Goal: Transaction & Acquisition: Purchase product/service

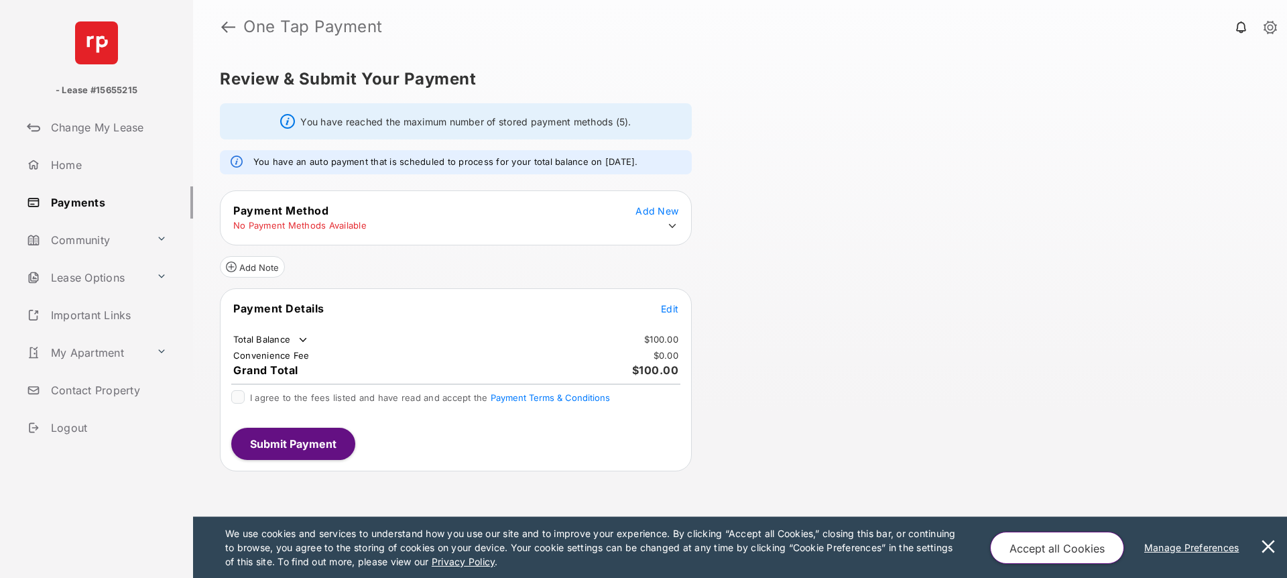
click at [672, 229] on icon at bounding box center [672, 226] width 12 height 12
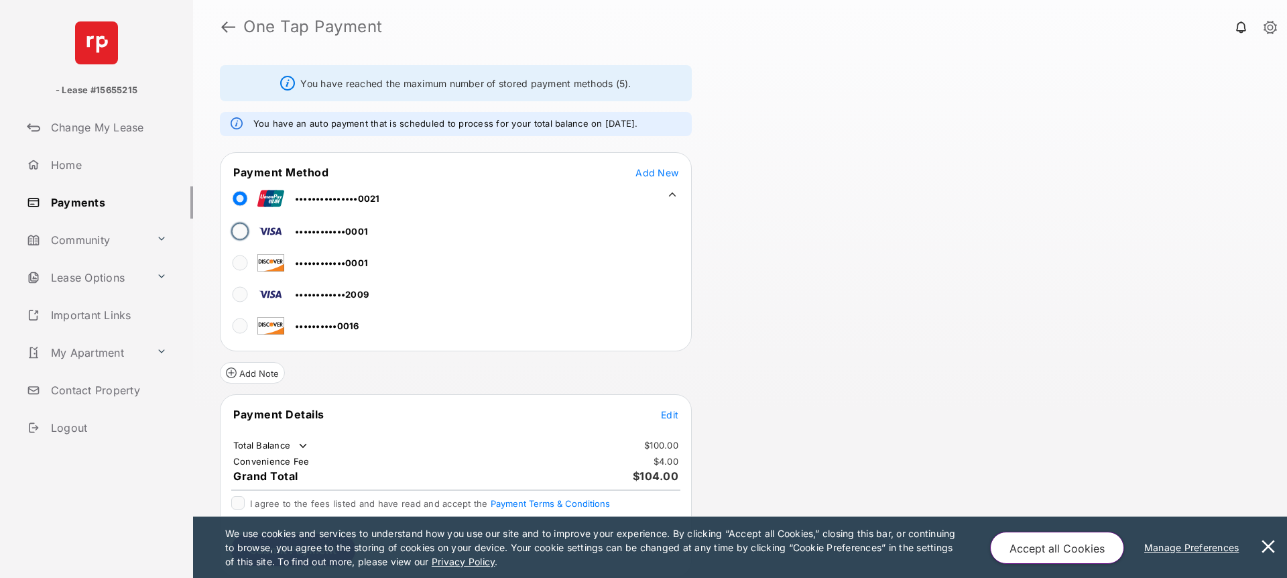
scroll to position [39, 0]
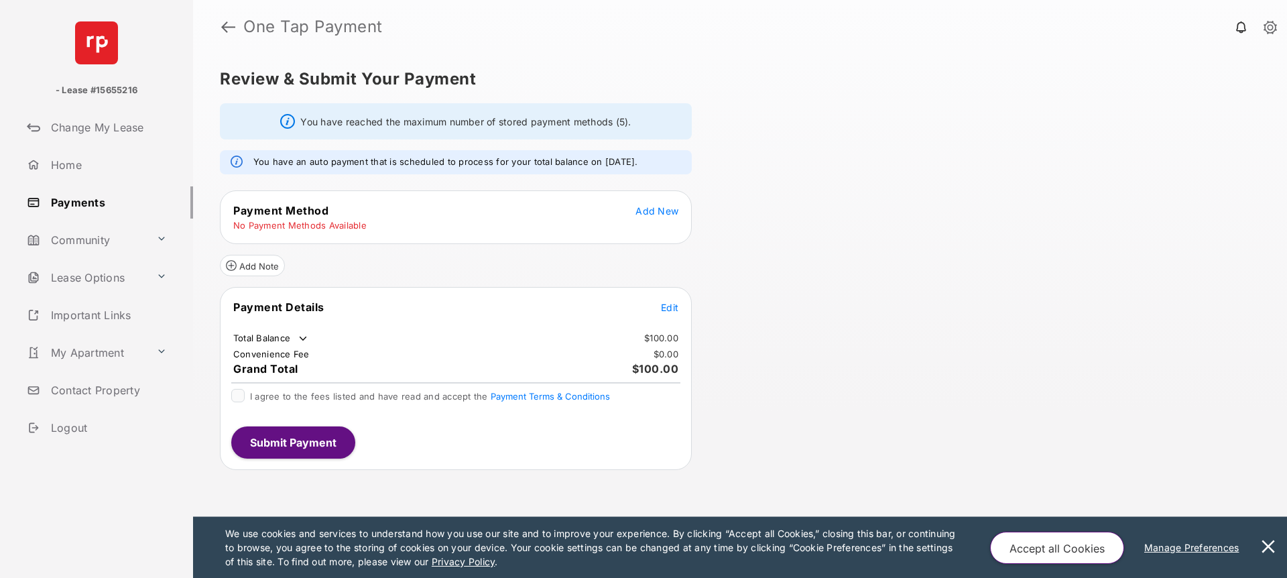
click at [674, 310] on span "Edit" at bounding box center [669, 307] width 17 height 11
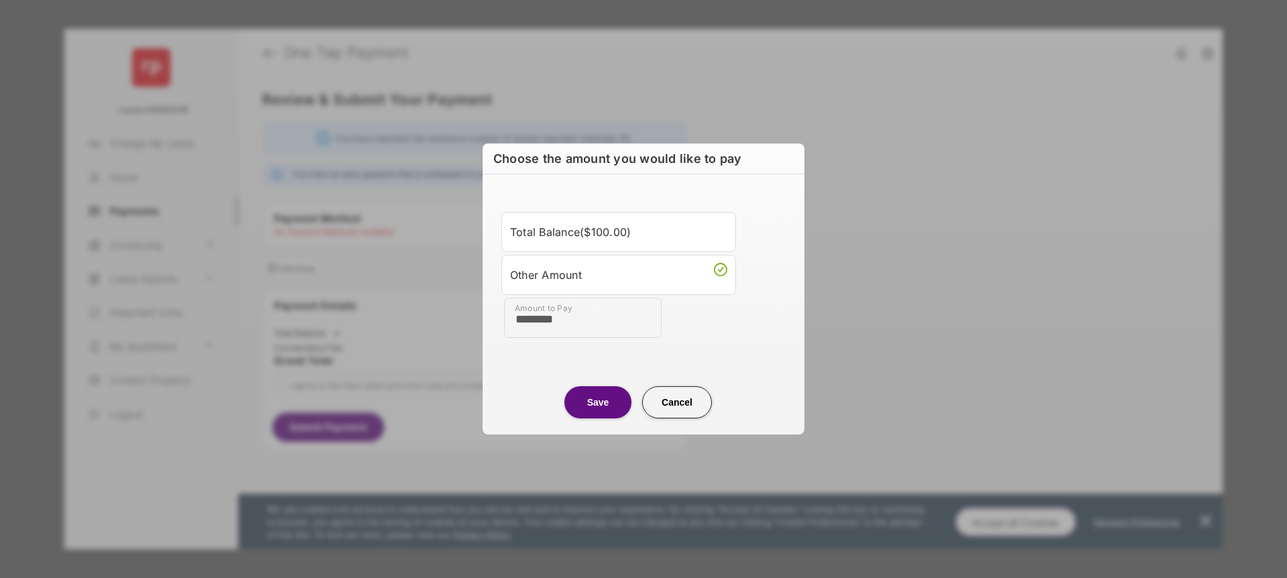
type input "********"
click at [594, 400] on button "Save" at bounding box center [597, 402] width 67 height 32
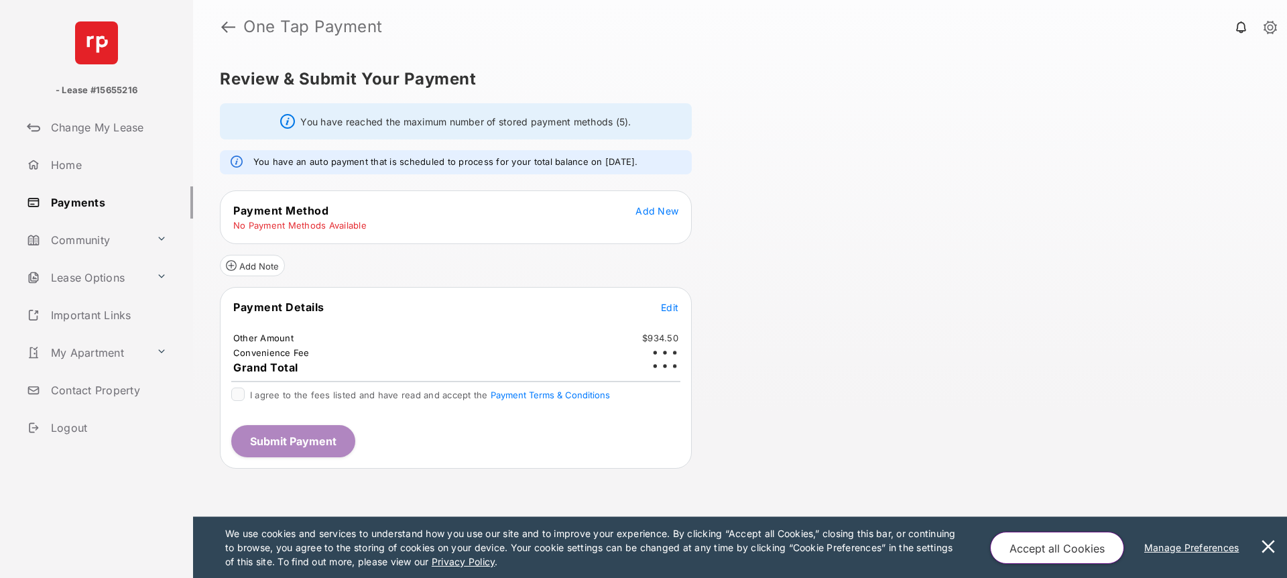
click at [666, 211] on span "Add New" at bounding box center [656, 210] width 43 height 11
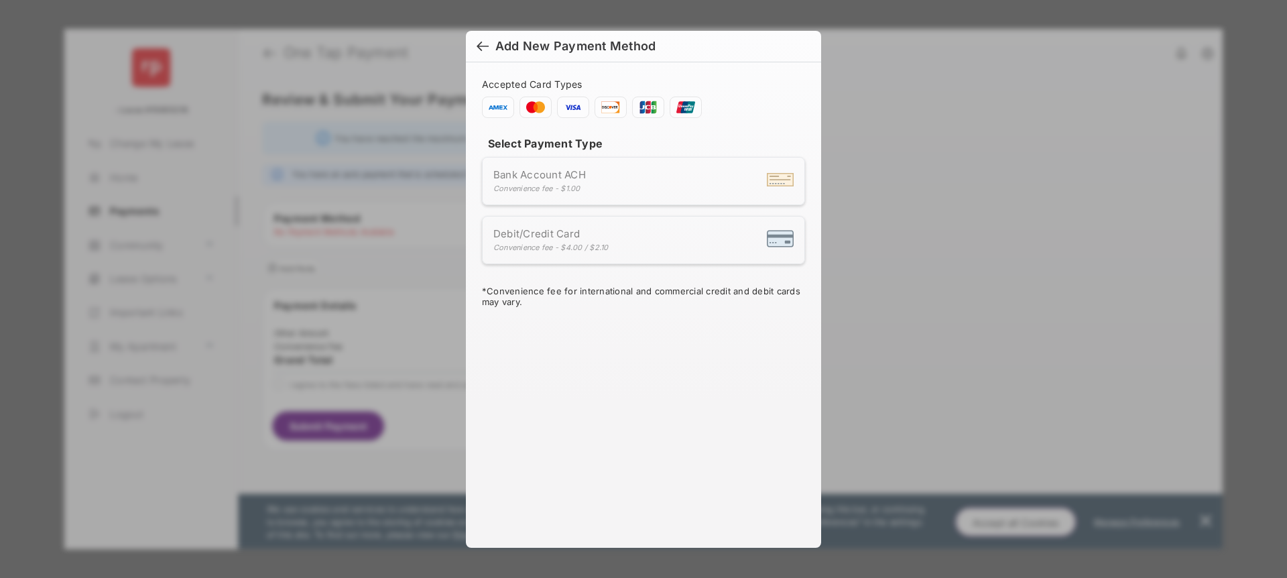
click at [477, 42] on div at bounding box center [483, 47] width 12 height 15
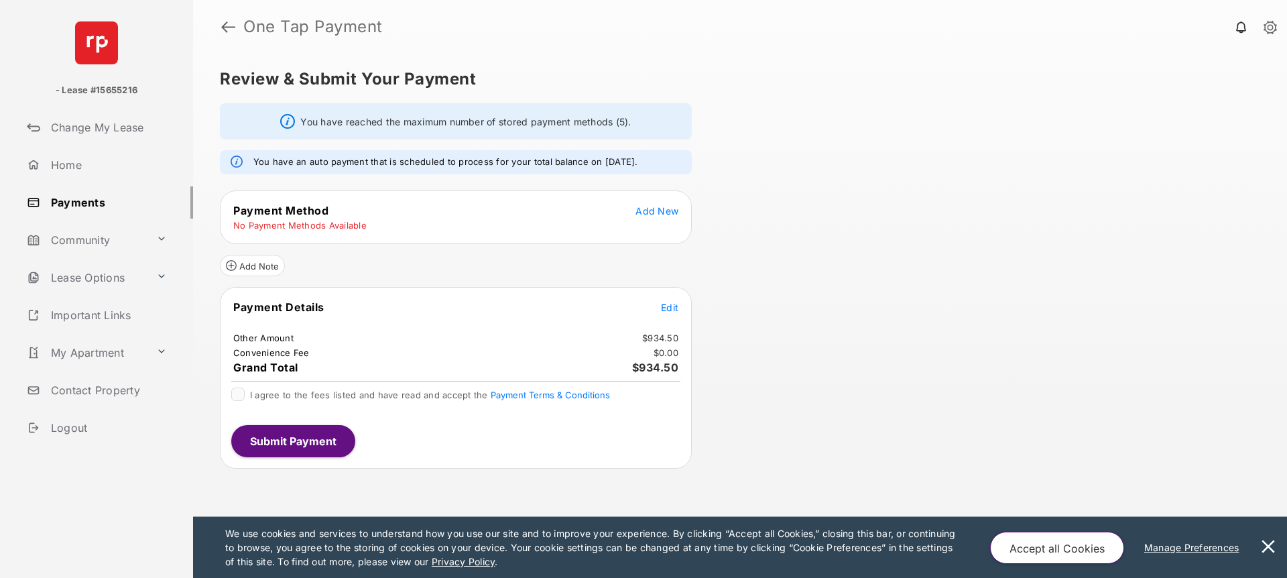
click at [393, 218] on table "Payment Method Add New No Payment Methods Available" at bounding box center [456, 217] width 471 height 31
click at [422, 220] on tr "No Payment Methods Available" at bounding box center [456, 225] width 468 height 12
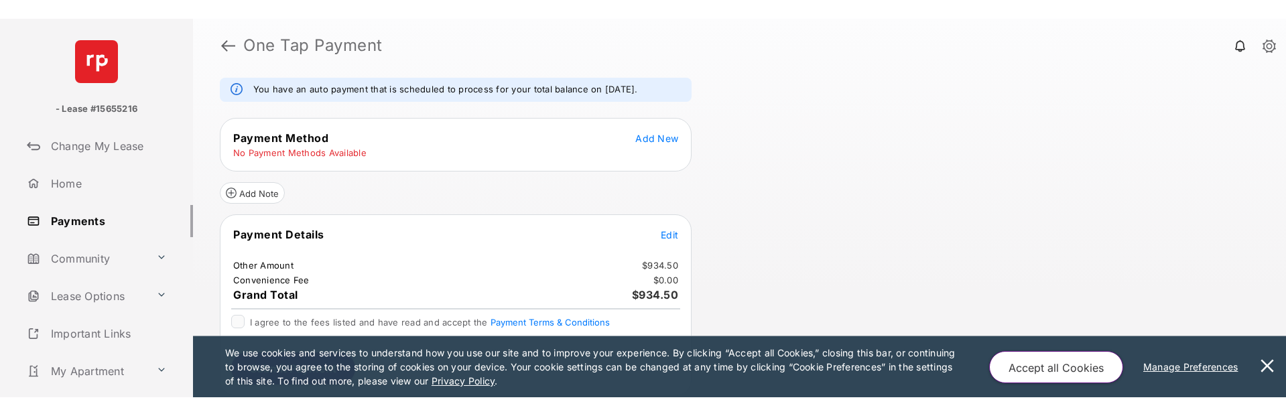
scroll to position [54, 0]
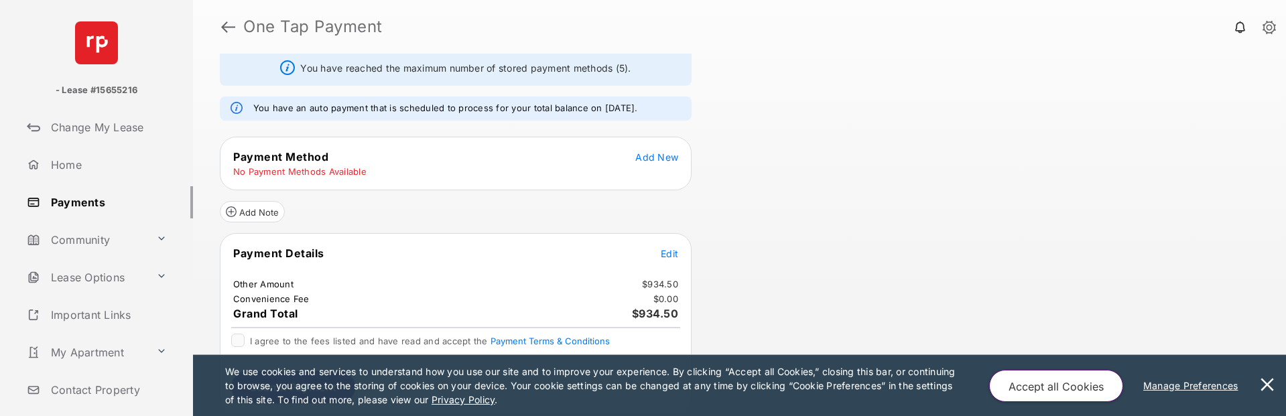
click at [1271, 385] on button at bounding box center [1267, 385] width 27 height 61
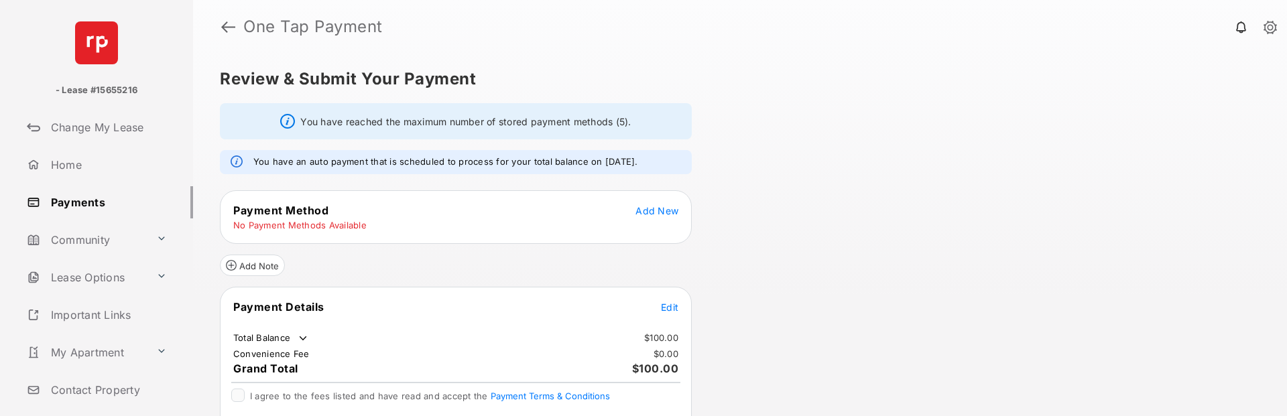
click at [1004, 414] on div "Review & Submit Your Payment You have reached the maximum number of stored paym…" at bounding box center [740, 235] width 1094 height 363
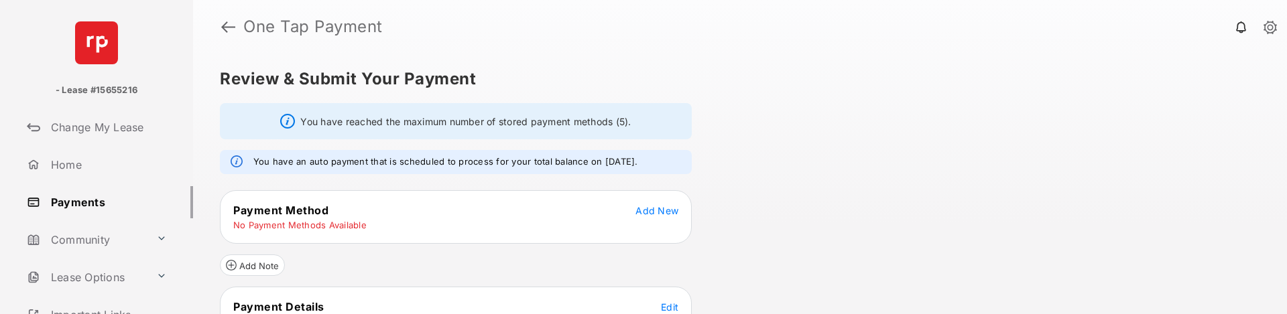
click at [787, 71] on h5 "Review & Submit Your Payment" at bounding box center [734, 79] width 1029 height 16
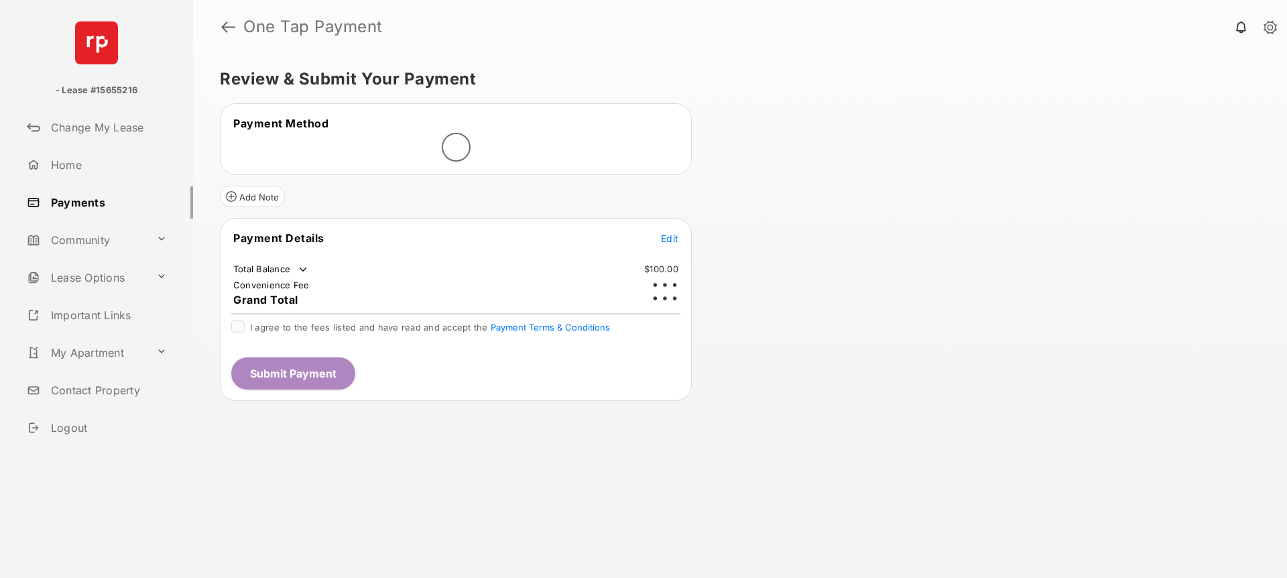
click at [86, 204] on link "Payments" at bounding box center [107, 202] width 172 height 32
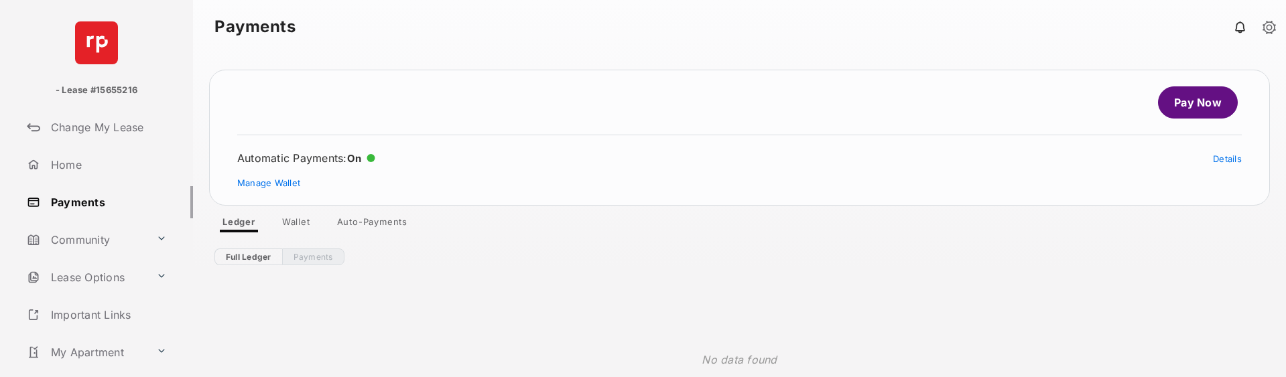
click at [289, 226] on link "Wallet" at bounding box center [296, 224] width 50 height 16
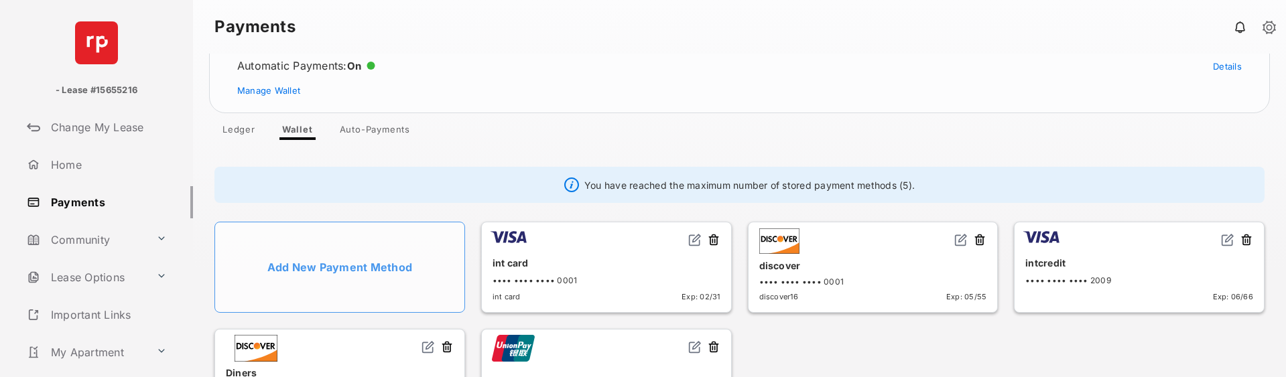
scroll to position [160, 0]
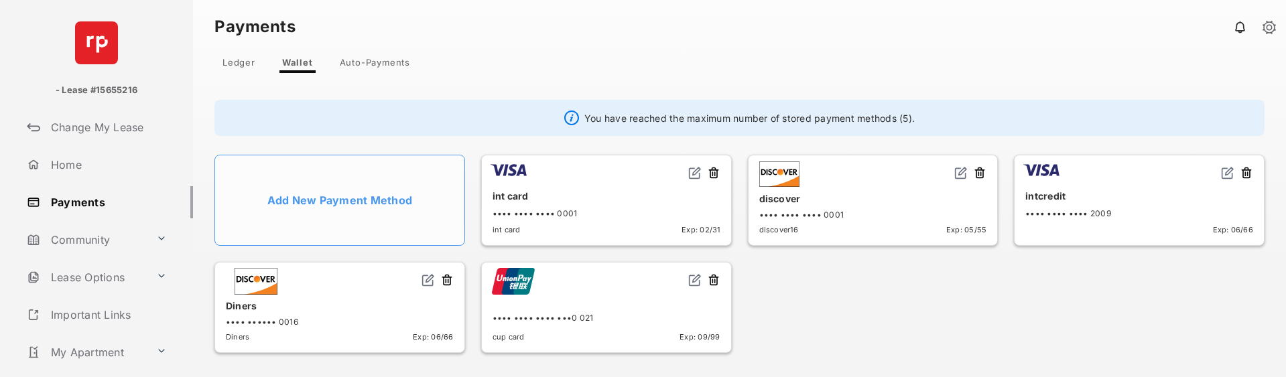
click at [975, 172] on button at bounding box center [979, 173] width 13 height 15
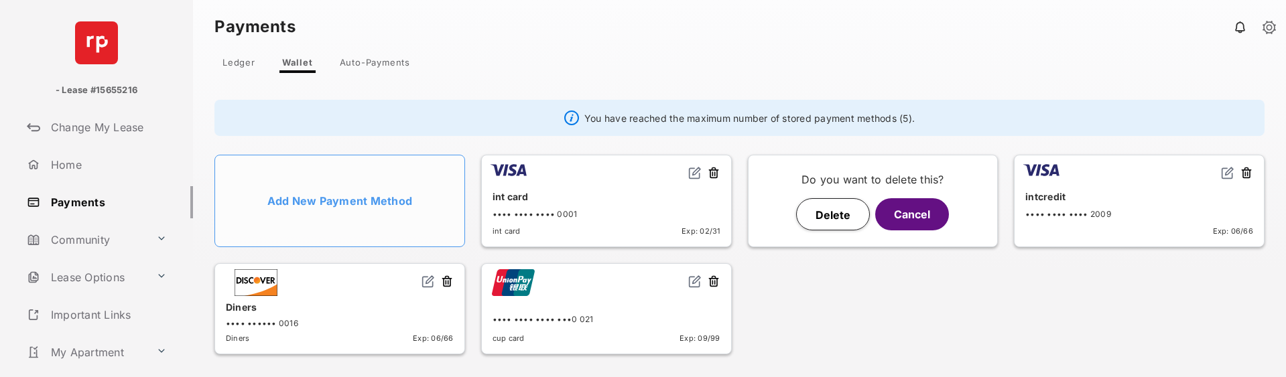
click at [712, 172] on button at bounding box center [713, 173] width 13 height 15
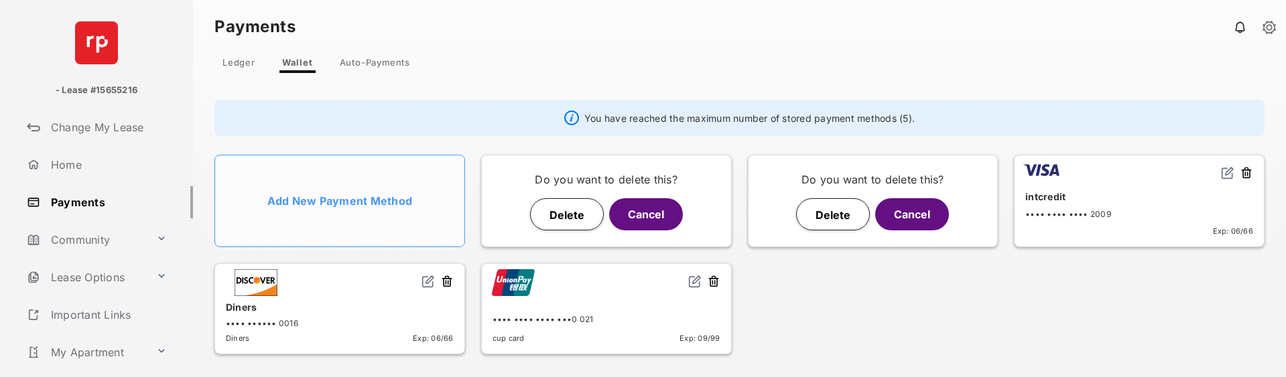
click at [571, 214] on button "Delete" at bounding box center [567, 214] width 74 height 32
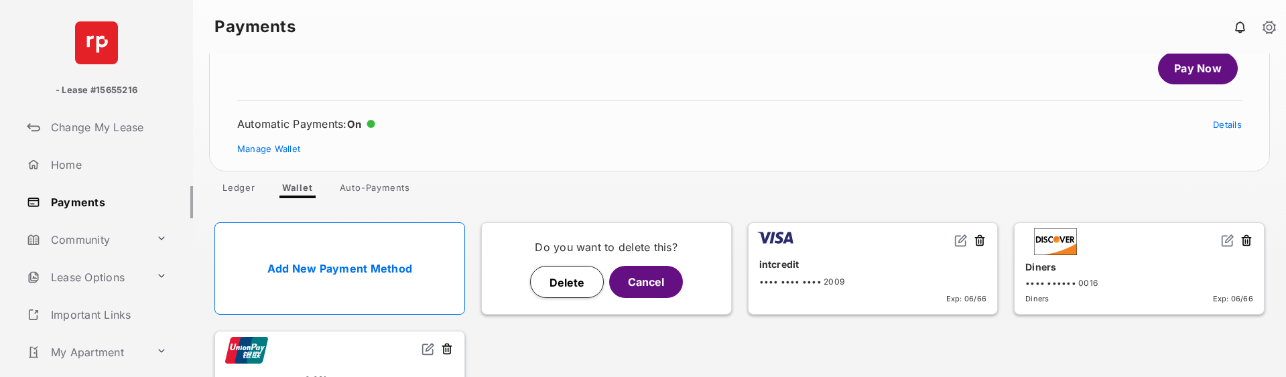
scroll to position [0, 0]
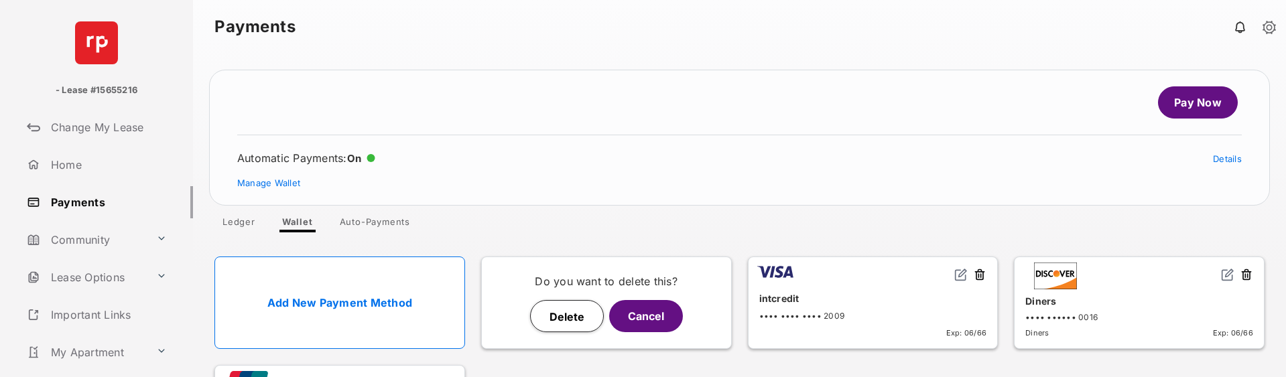
click at [1186, 105] on link "Pay Now" at bounding box center [1198, 102] width 80 height 32
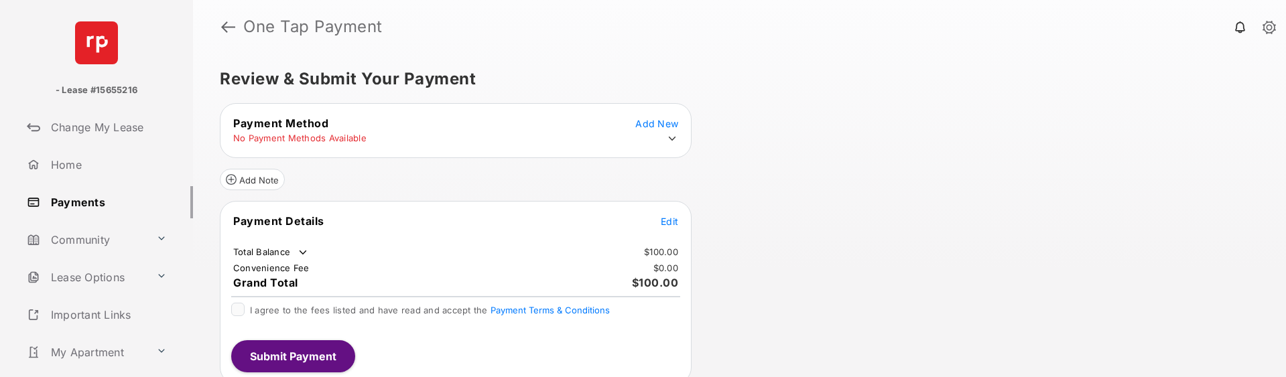
click at [672, 138] on icon at bounding box center [672, 139] width 12 height 12
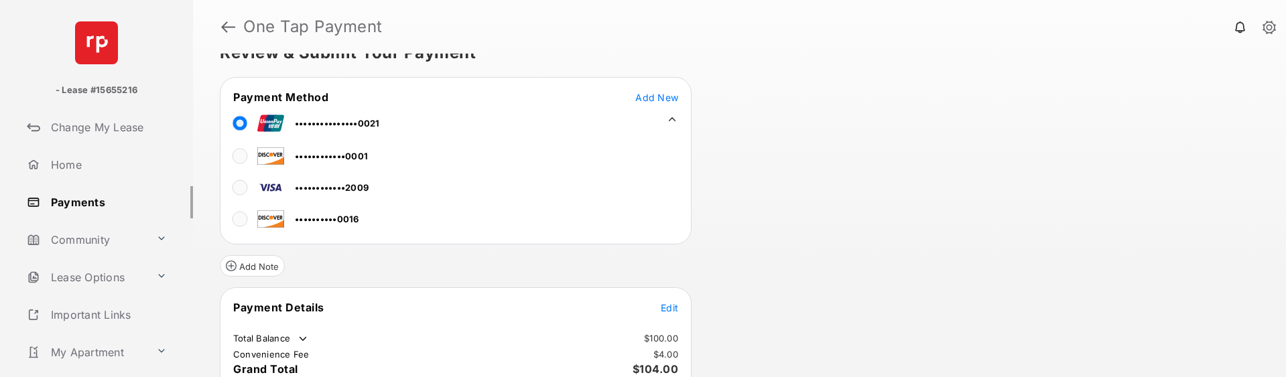
scroll to position [93, 0]
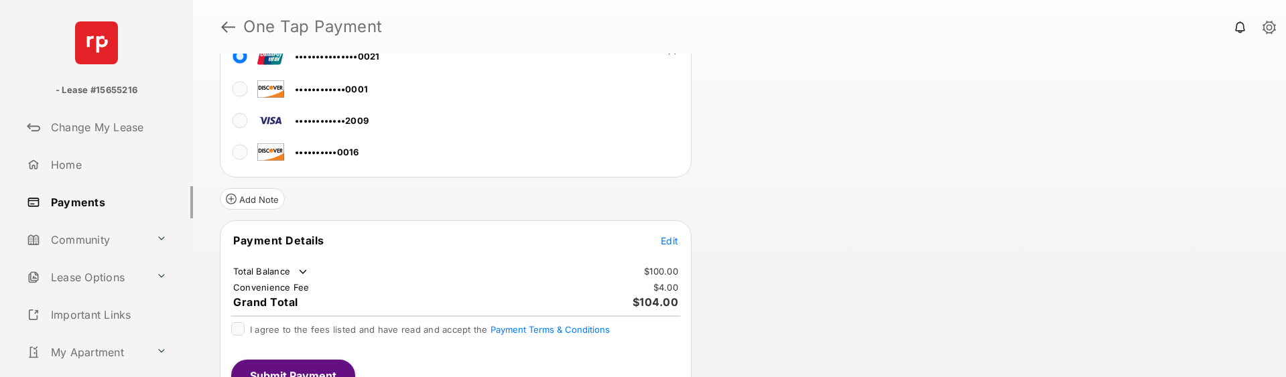
click at [672, 243] on span "Edit" at bounding box center [669, 240] width 17 height 11
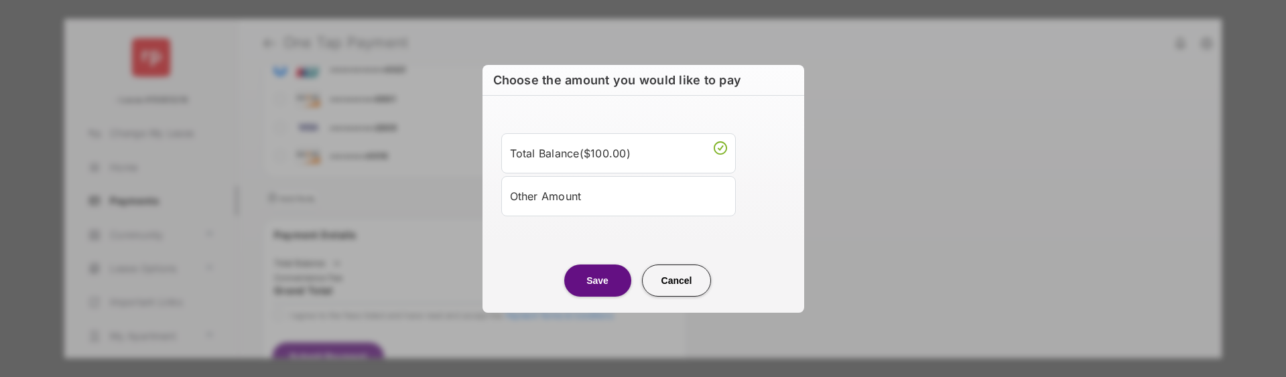
click at [557, 202] on div "Other Amount" at bounding box center [618, 196] width 217 height 23
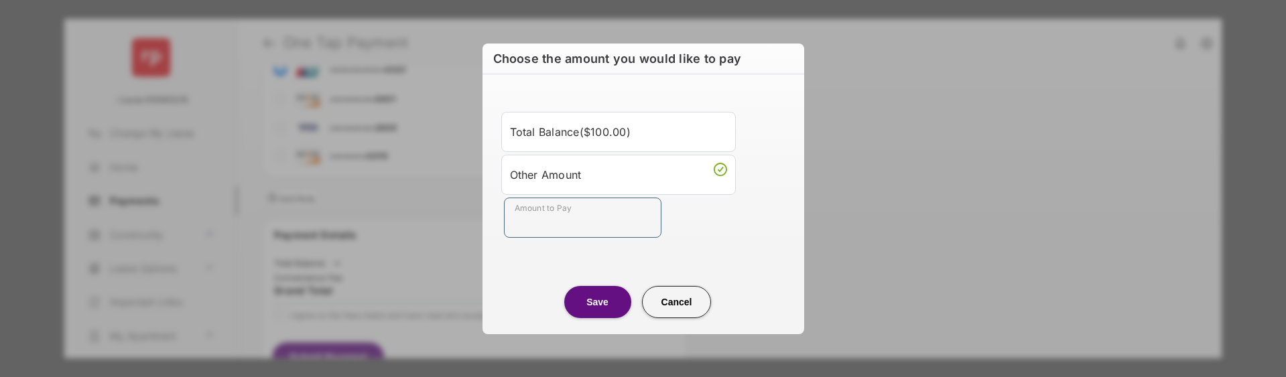
click at [551, 202] on input "Amount to Pay" at bounding box center [583, 218] width 158 height 40
type input "********"
click at [602, 312] on button "Save" at bounding box center [597, 302] width 67 height 32
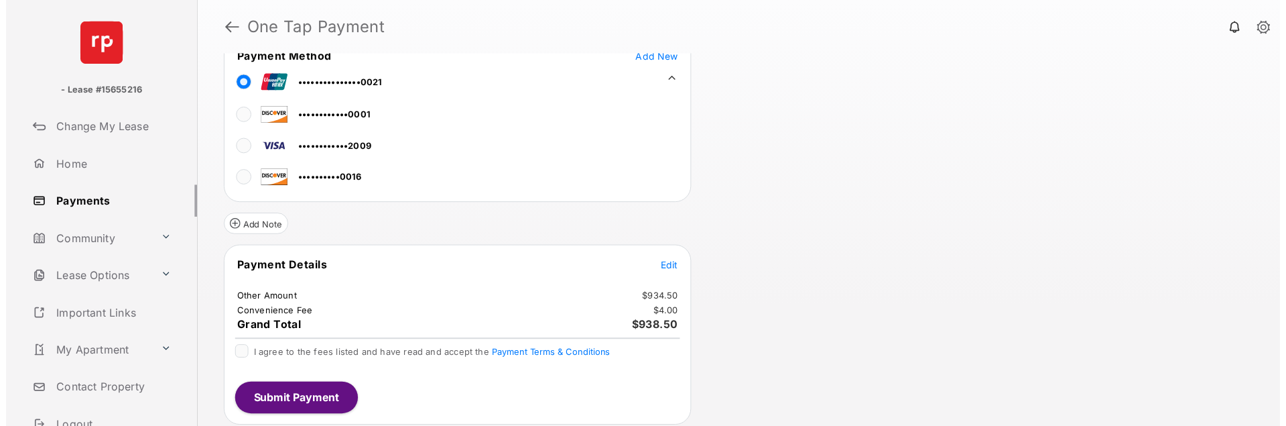
scroll to position [71, 0]
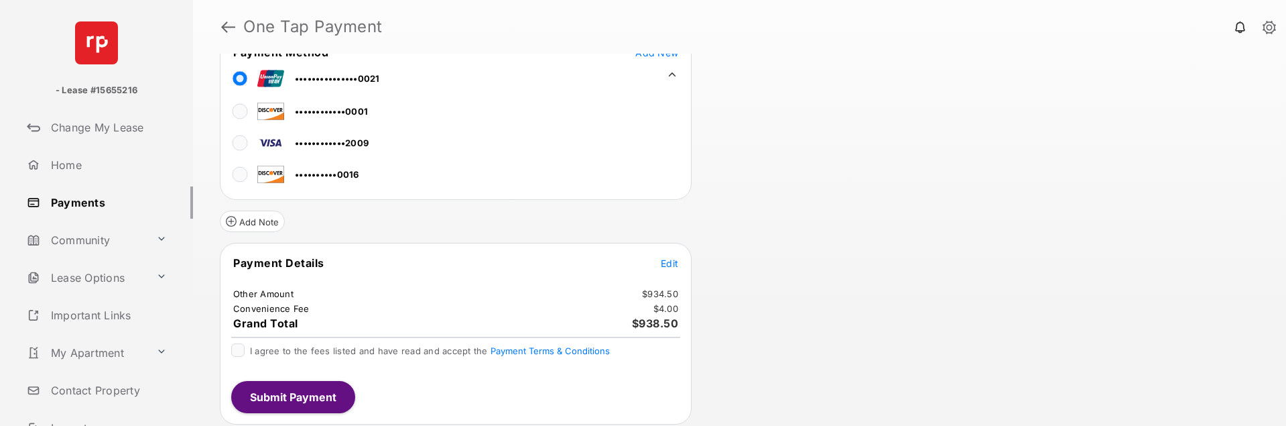
click at [497, 391] on div "Payment Details Edit Other Amount $934.50 Convenience Fee $4.00 Grand Total $93…" at bounding box center [456, 334] width 472 height 182
click at [119, 90] on p "- Lease #15655216" at bounding box center [97, 90] width 82 height 13
copy p "15655216"
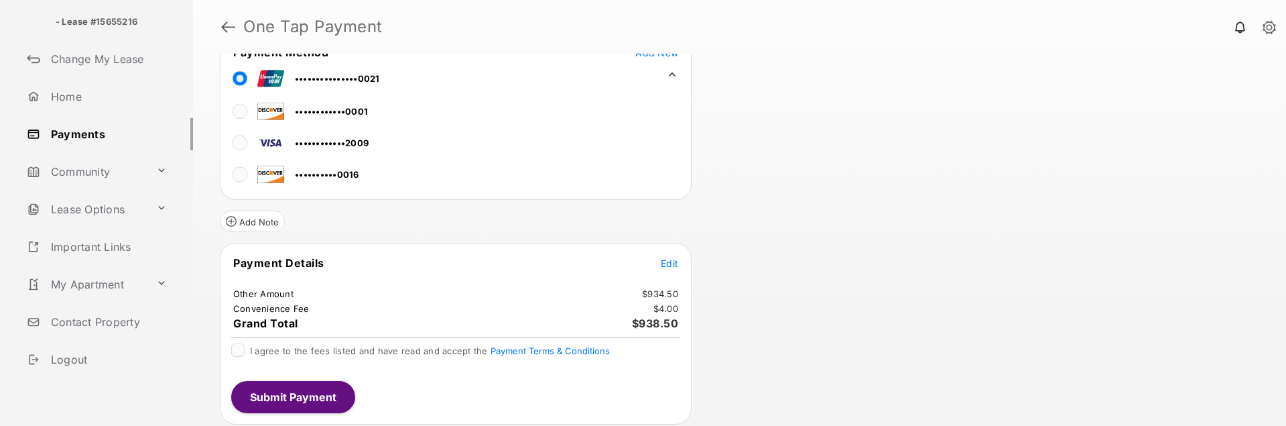
scroll to position [72, 0]
click at [75, 357] on link "Logout" at bounding box center [107, 356] width 172 height 32
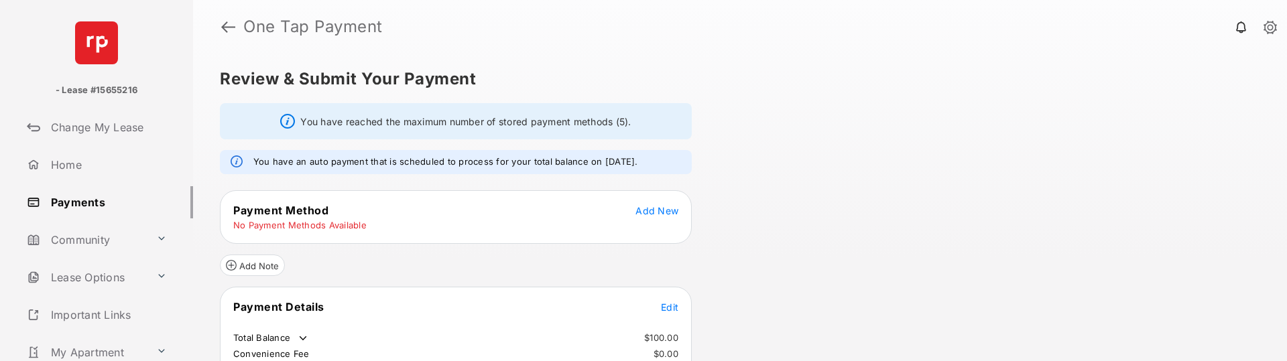
click at [267, 225] on td "No Payment Methods Available" at bounding box center [300, 225] width 135 height 12
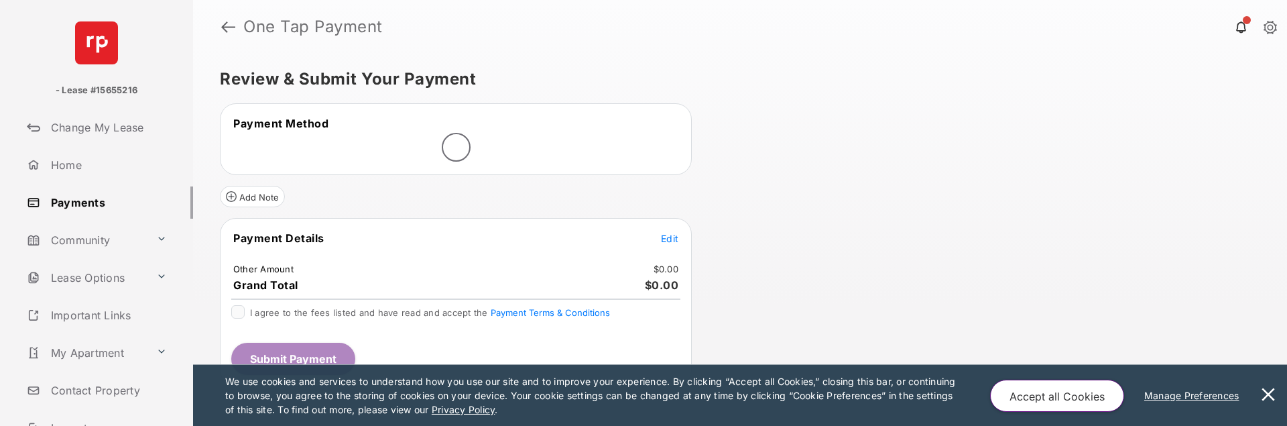
click at [1262, 394] on button at bounding box center [1268, 395] width 27 height 61
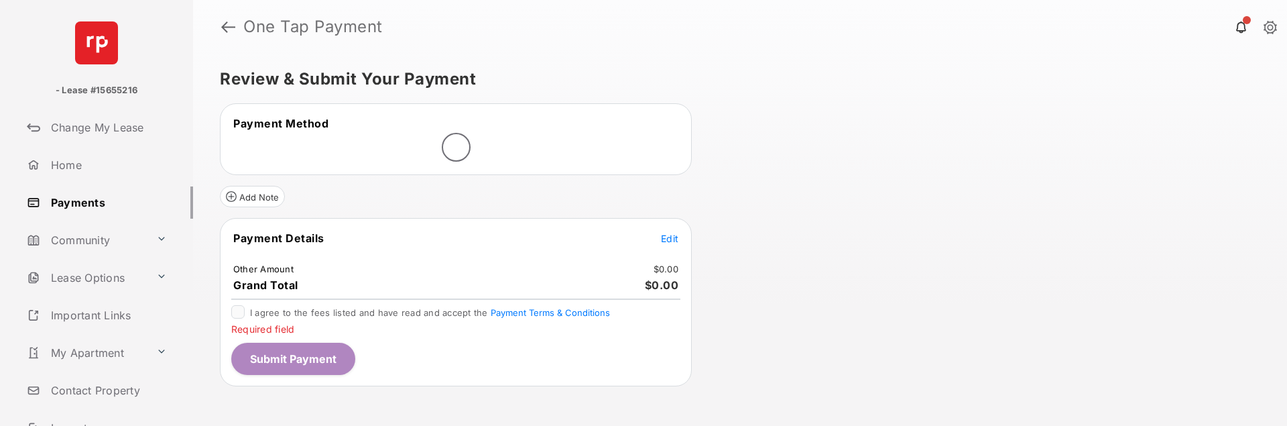
click at [668, 237] on span "Edit" at bounding box center [669, 238] width 17 height 11
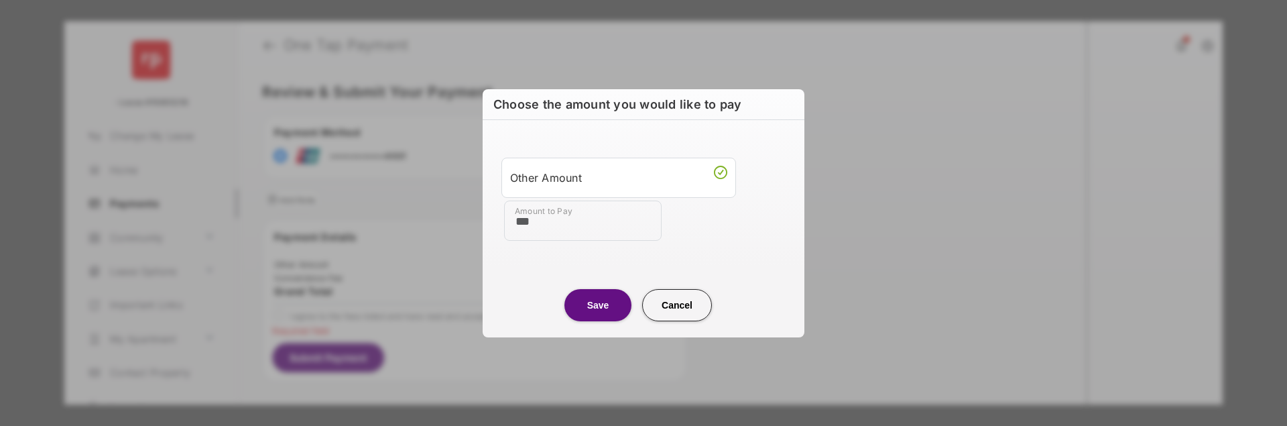
type input "**"
type input "******"
click at [596, 300] on button "Save" at bounding box center [597, 305] width 67 height 32
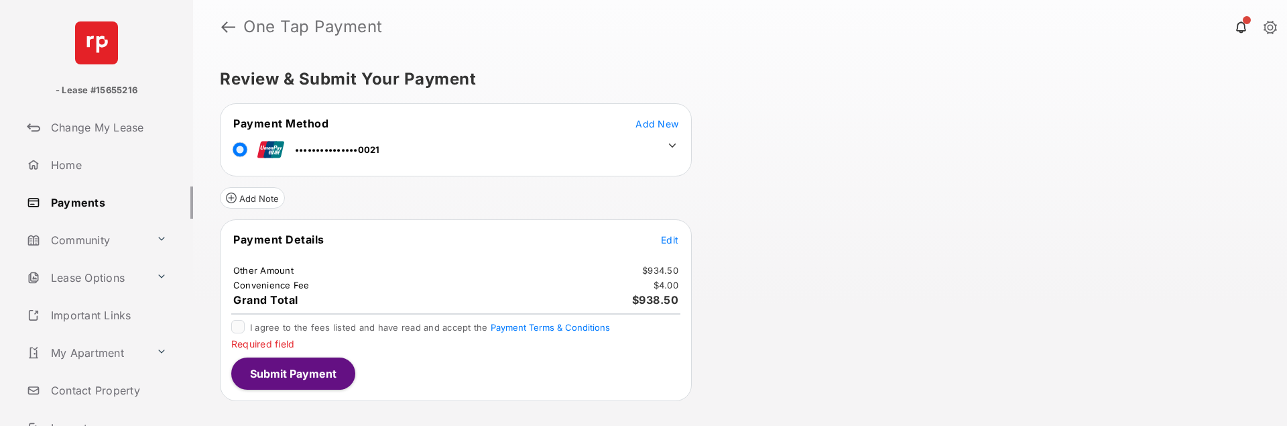
click at [671, 149] on icon at bounding box center [672, 145] width 12 height 12
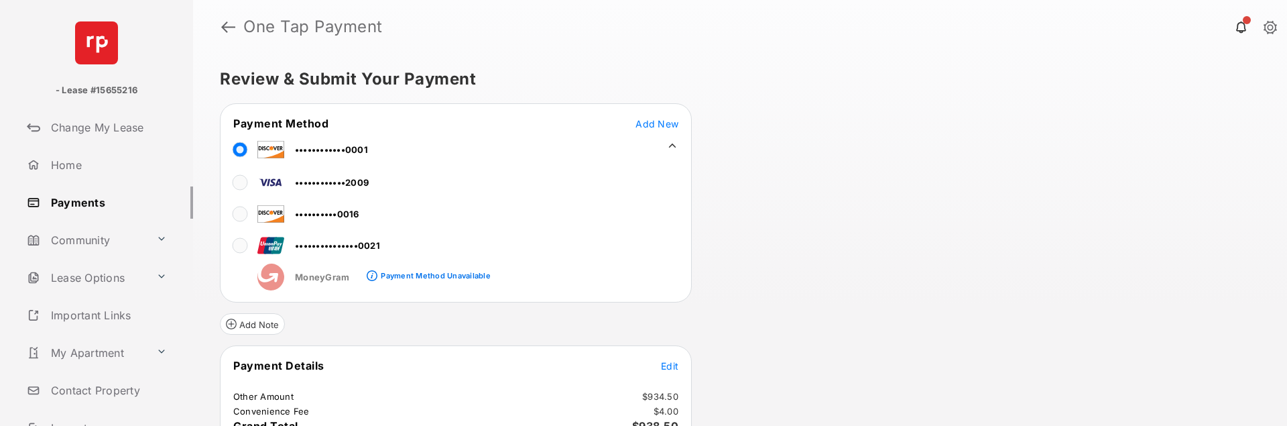
click at [643, 243] on div "••••••••••••2009 ••••••••••0016 •••••••••••••••0021 MoneyGram Payment Method Un…" at bounding box center [456, 227] width 471 height 127
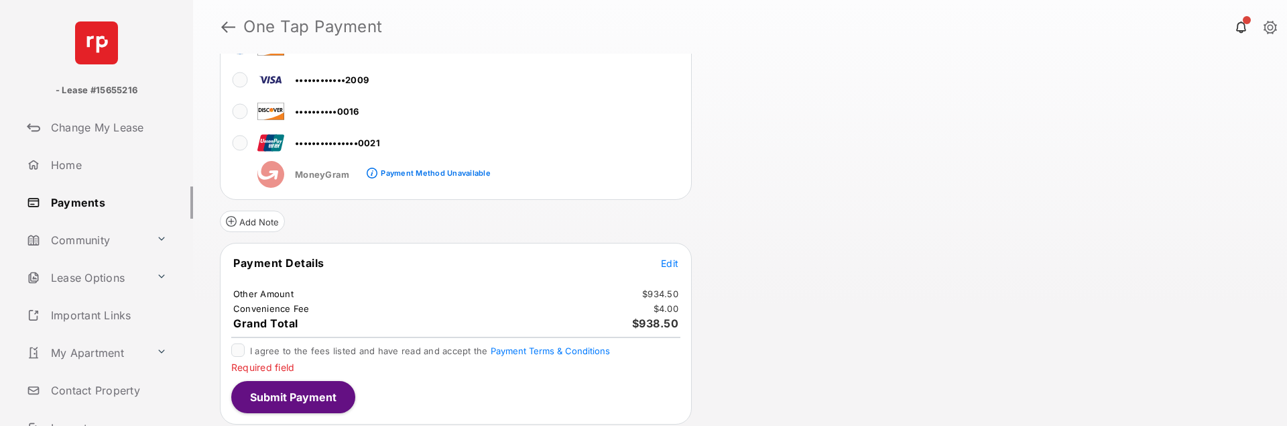
click at [820, 208] on div "Review & Submit Your Payment Payment Method Add New ••••••••••••0001 ••••••••••…" at bounding box center [740, 240] width 1094 height 372
click at [824, 172] on div "Review & Submit Your Payment Payment Method Add New ••••••••••••0001 ••••••••••…" at bounding box center [740, 240] width 1094 height 372
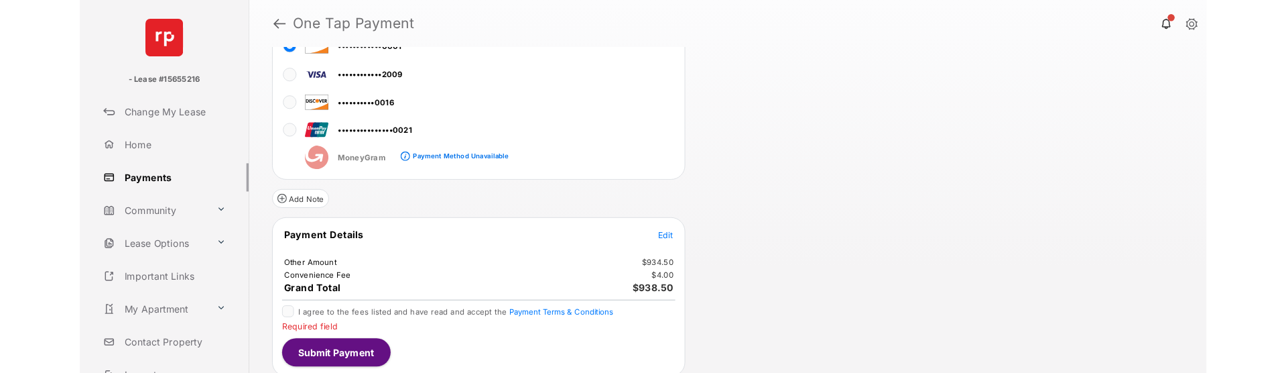
scroll to position [85, 0]
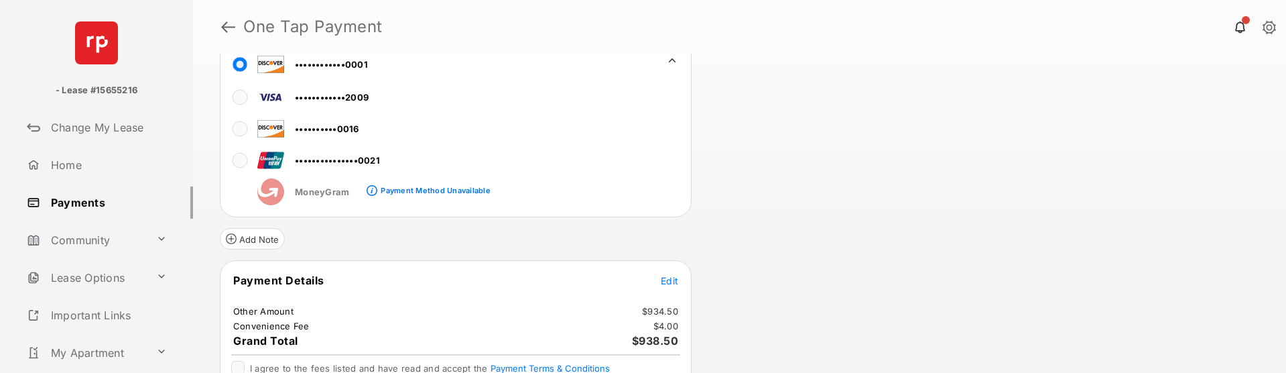
click at [667, 280] on span "Edit" at bounding box center [669, 280] width 17 height 11
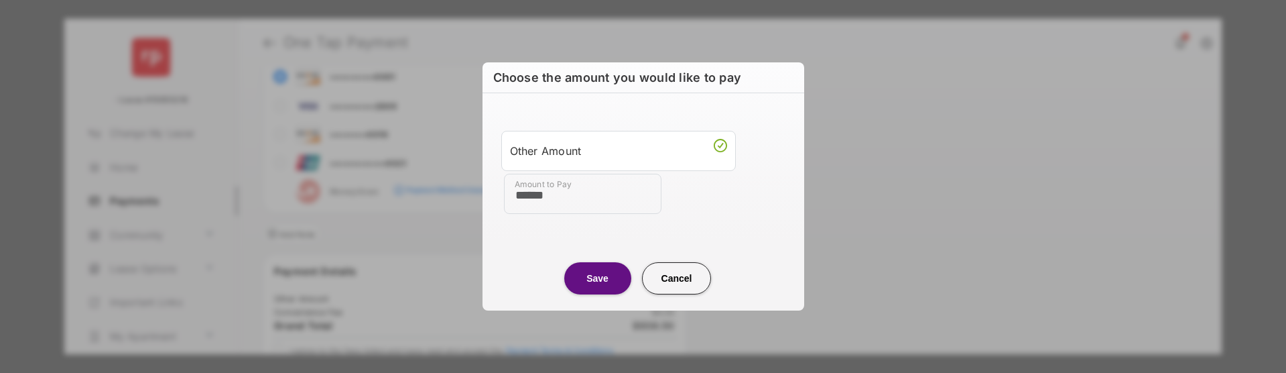
click at [607, 277] on button "Save" at bounding box center [597, 278] width 67 height 32
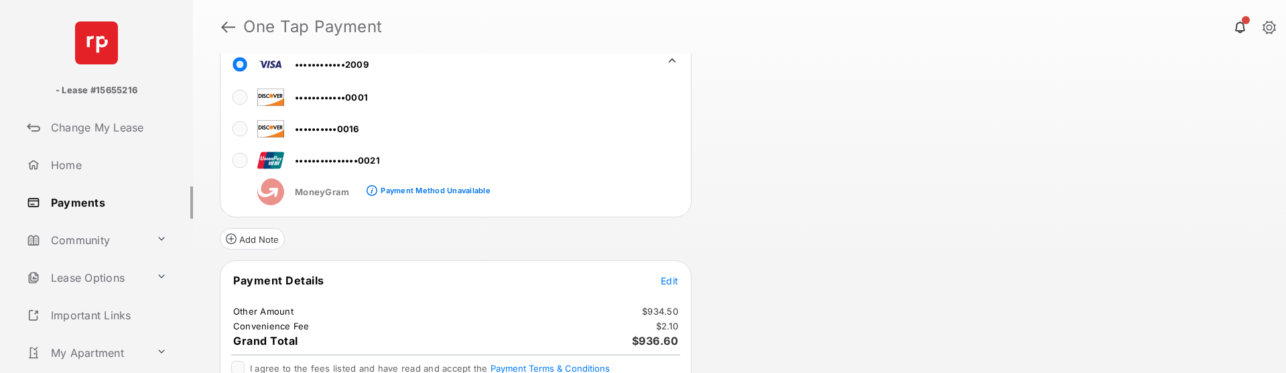
click at [542, 83] on div "••••••••••••0001 ••••••••••0016 •••••••••••••••0021 MoneyGram Payment Method Un…" at bounding box center [422, 141] width 402 height 127
click at [608, 180] on div "••••••••••••0001 ••••••••••0016 •••••••••••••••0021 MoneyGram Payment Method Un…" at bounding box center [422, 141] width 402 height 127
click at [664, 281] on span "Edit" at bounding box center [669, 280] width 17 height 11
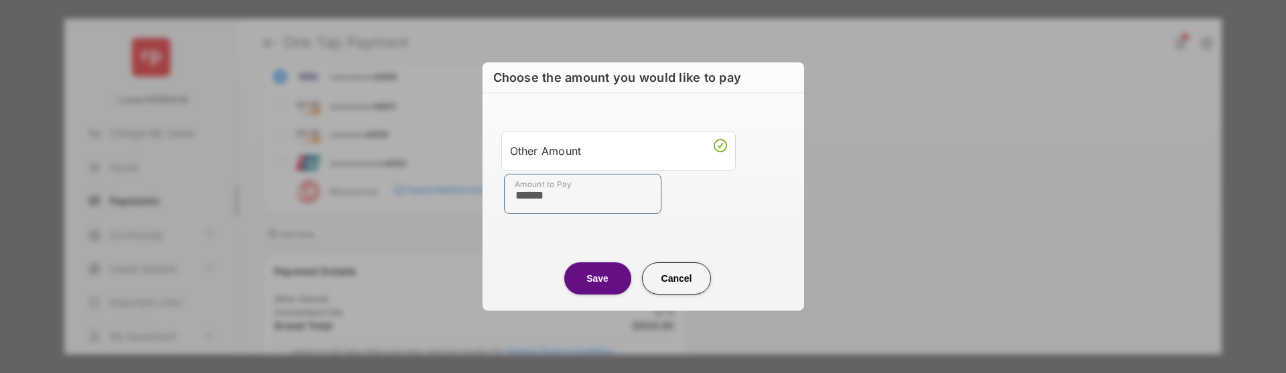
click at [590, 201] on input "******" at bounding box center [583, 194] width 158 height 40
type input "**"
click at [696, 211] on div "Amount to Pay **" at bounding box center [646, 194] width 284 height 40
click at [599, 269] on button "Save" at bounding box center [597, 278] width 67 height 32
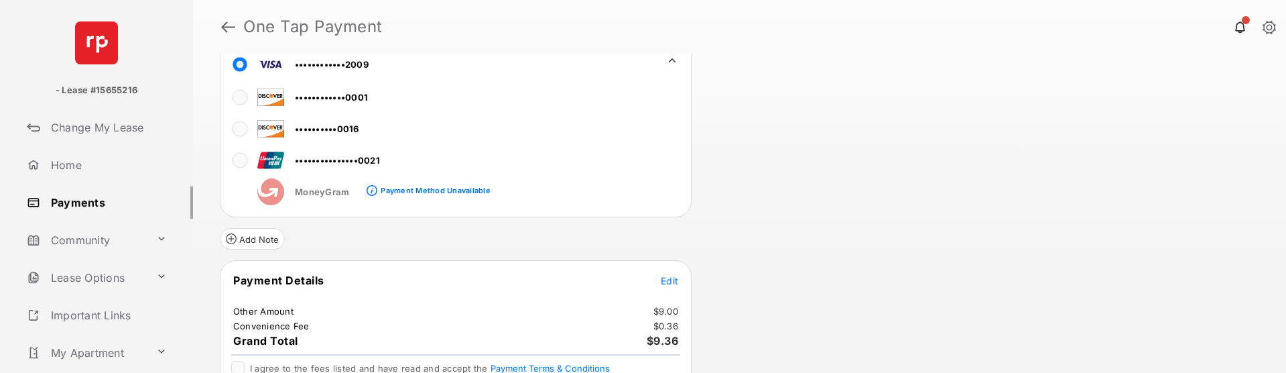
click at [669, 281] on span "Edit" at bounding box center [669, 280] width 17 height 11
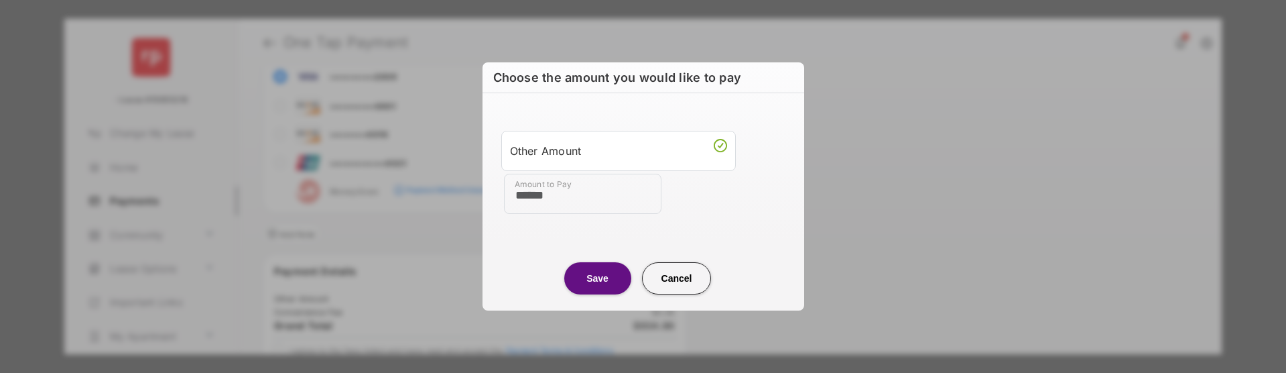
type input "******"
click at [588, 273] on button "Save" at bounding box center [597, 278] width 67 height 32
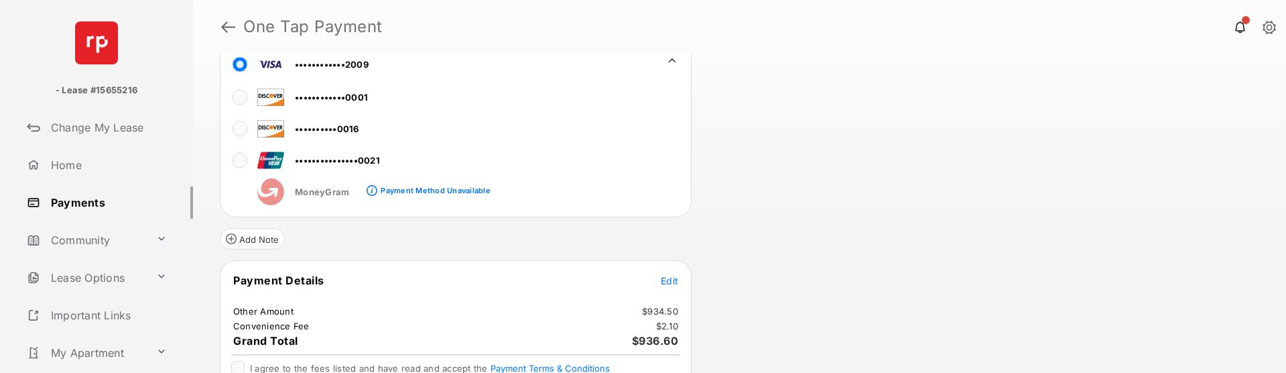
click at [926, 174] on div "Review & Submit Your Payment Payment Method Add New ••••••••••••2009 ••••••••••…" at bounding box center [739, 213] width 1093 height 319
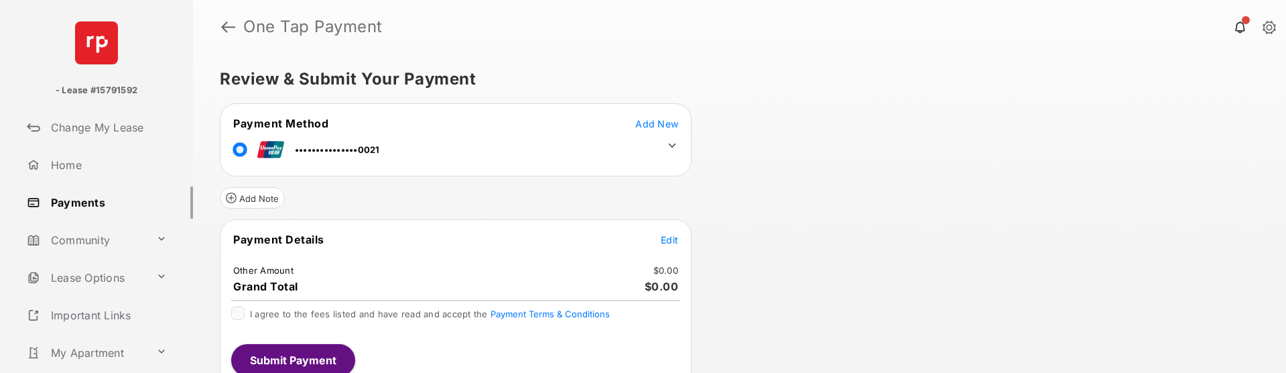
click at [669, 241] on span "Edit" at bounding box center [669, 239] width 17 height 11
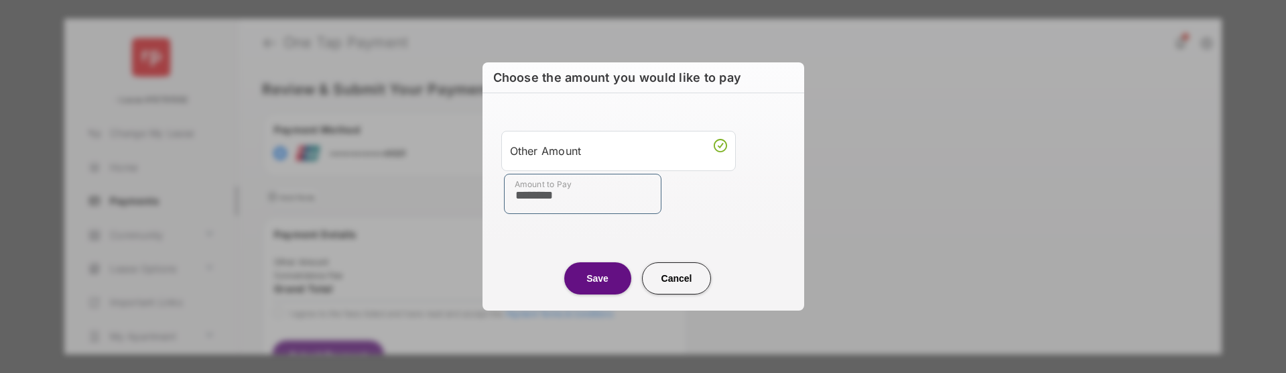
type input "********"
click at [597, 273] on button "Save" at bounding box center [597, 278] width 67 height 32
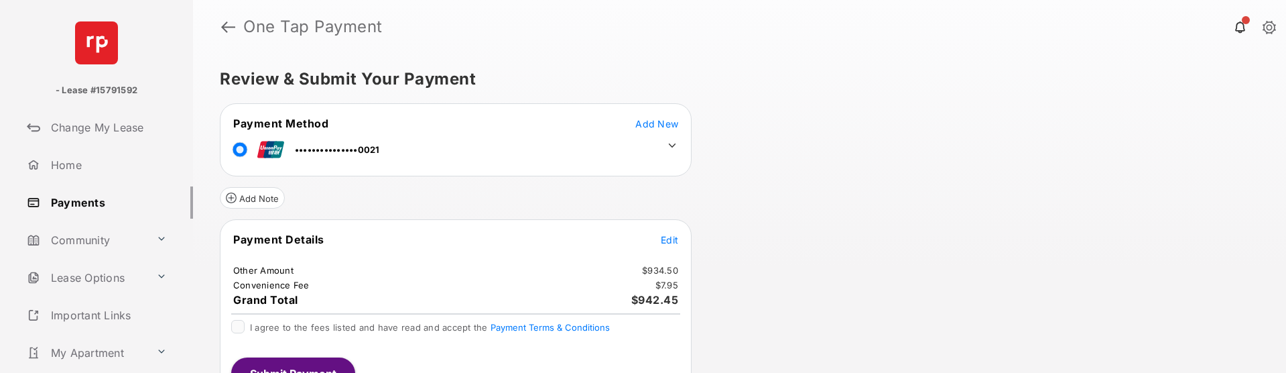
click at [675, 146] on icon at bounding box center [672, 145] width 12 height 12
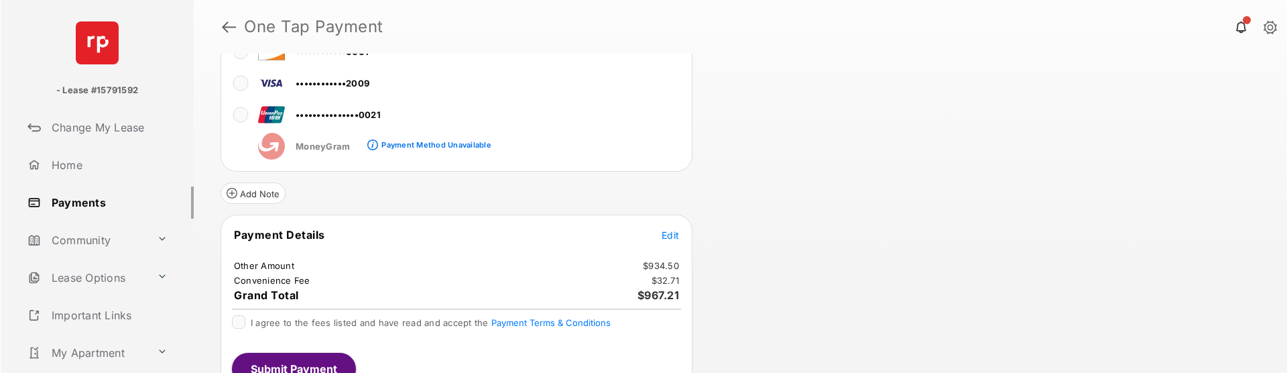
scroll to position [131, 0]
click at [673, 239] on span "Edit" at bounding box center [669, 234] width 17 height 11
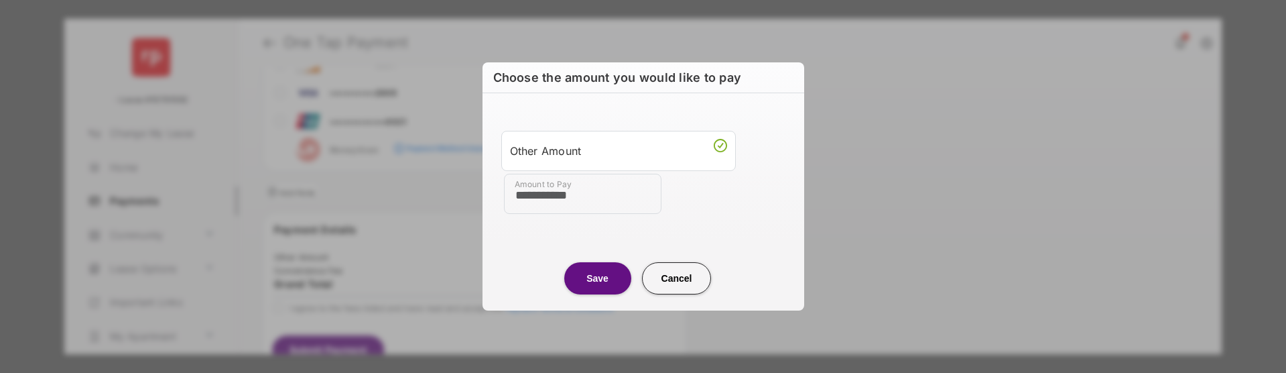
type input "**********"
click at [588, 294] on button "Save" at bounding box center [597, 278] width 67 height 32
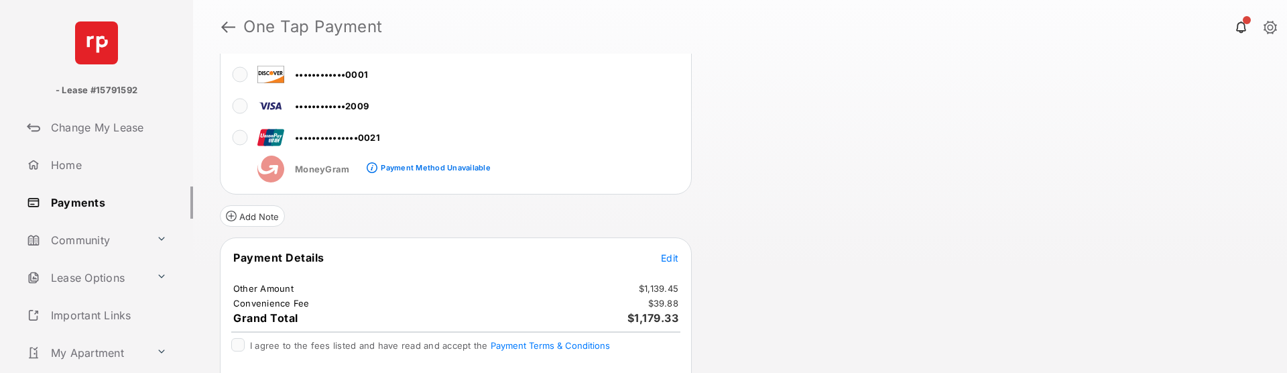
scroll to position [105, 0]
